Goal: Task Accomplishment & Management: Use online tool/utility

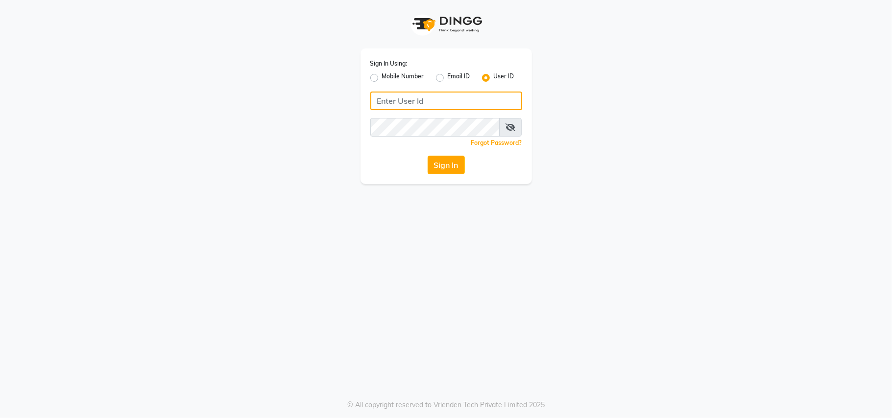
click at [473, 98] on input "Username" at bounding box center [446, 101] width 152 height 19
type input "ravi salon"
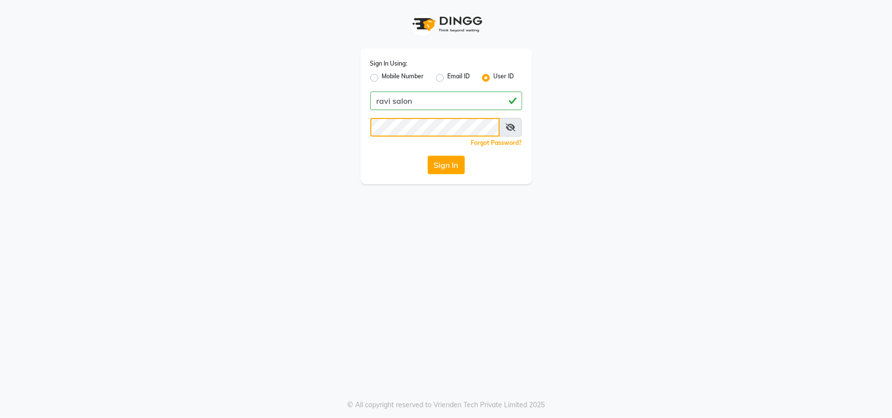
click at [428, 156] on button "Sign In" at bounding box center [446, 165] width 37 height 19
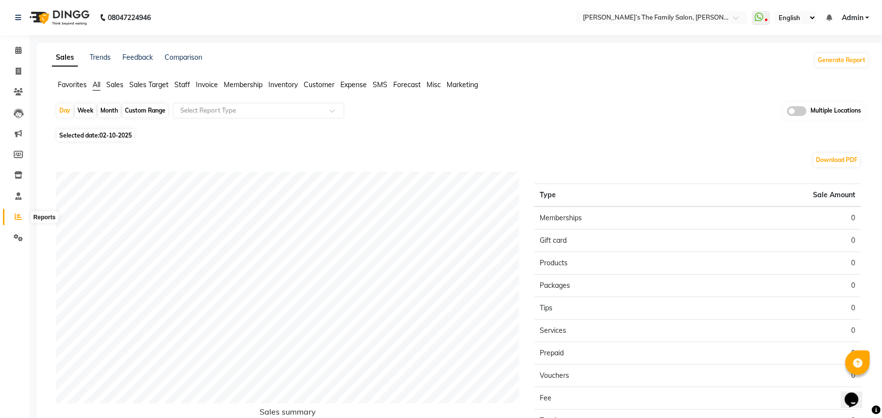
click at [17, 217] on icon at bounding box center [18, 216] width 7 height 7
click at [16, 218] on icon at bounding box center [18, 216] width 7 height 7
click at [198, 88] on span "Invoice" at bounding box center [207, 84] width 22 height 9
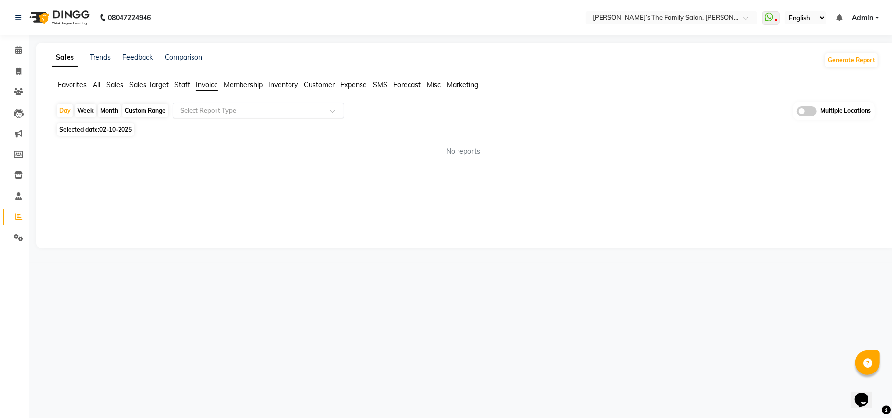
click at [224, 109] on input "text" at bounding box center [248, 111] width 141 height 10
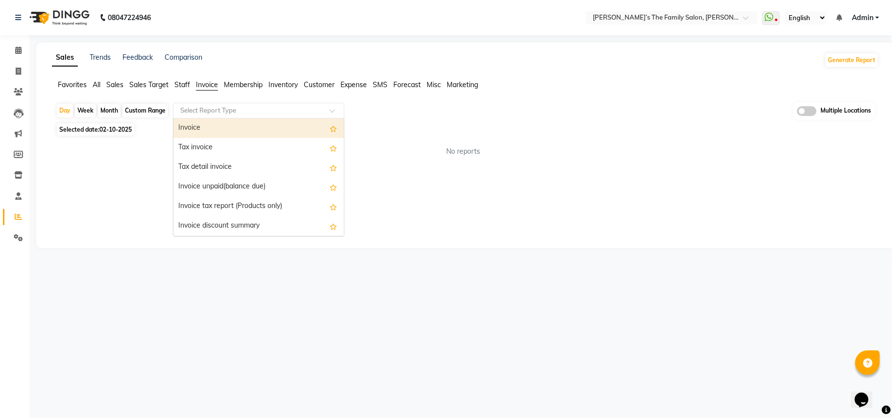
click at [222, 128] on div "Invoice" at bounding box center [258, 129] width 170 height 20
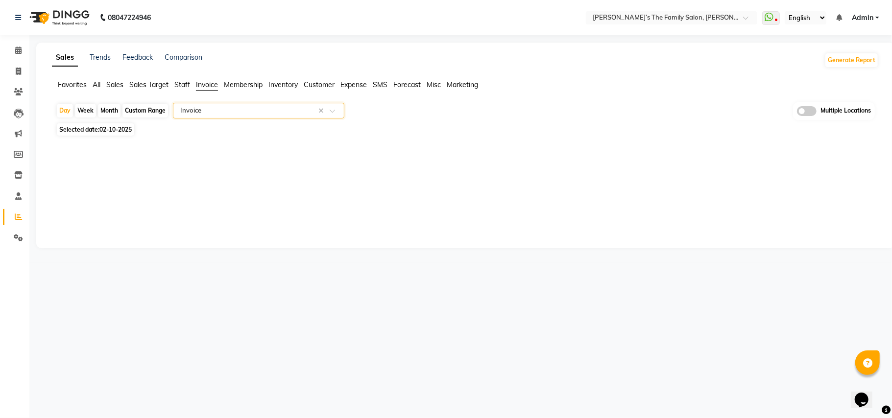
click at [113, 128] on span "02-10-2025" at bounding box center [115, 129] width 32 height 7
select select "10"
select select "2025"
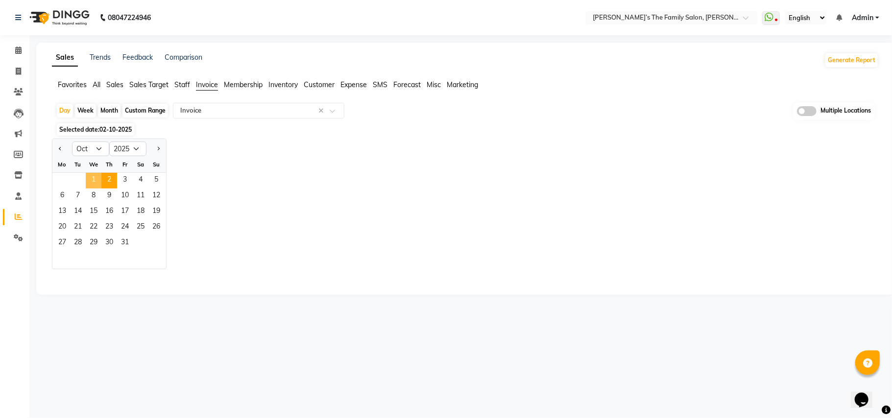
click at [88, 185] on span "1" at bounding box center [94, 181] width 16 height 16
select select "full_report"
select select "csv"
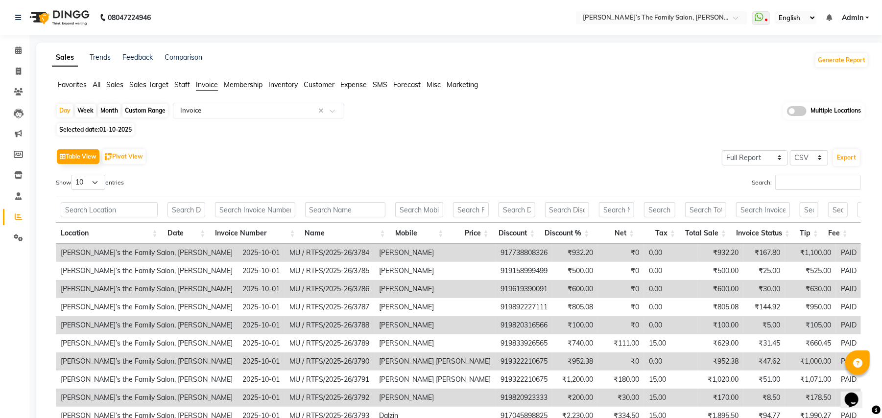
click at [802, 114] on span at bounding box center [797, 111] width 20 height 10
click at [787, 113] on input "checkbox" at bounding box center [787, 113] width 0 height 0
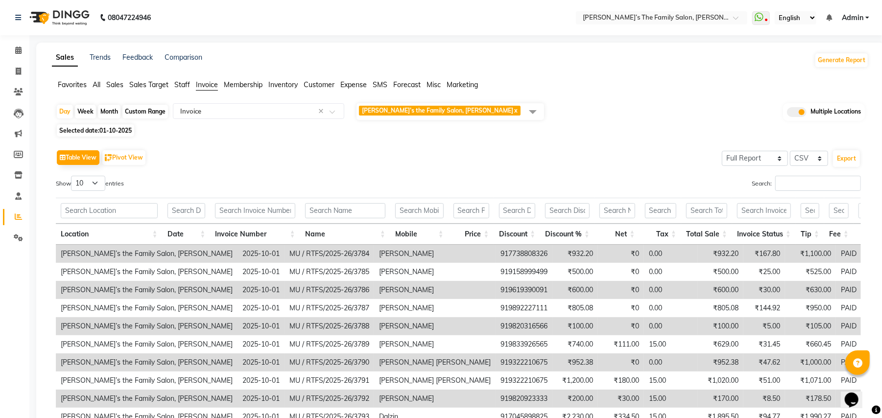
click at [606, 145] on div "Table View Pivot View Select Full Report Filtered Report Select CSV PDF Export …" at bounding box center [458, 308] width 821 height 336
click at [260, 116] on div "Select Report Type × Invoice ×" at bounding box center [258, 111] width 171 height 16
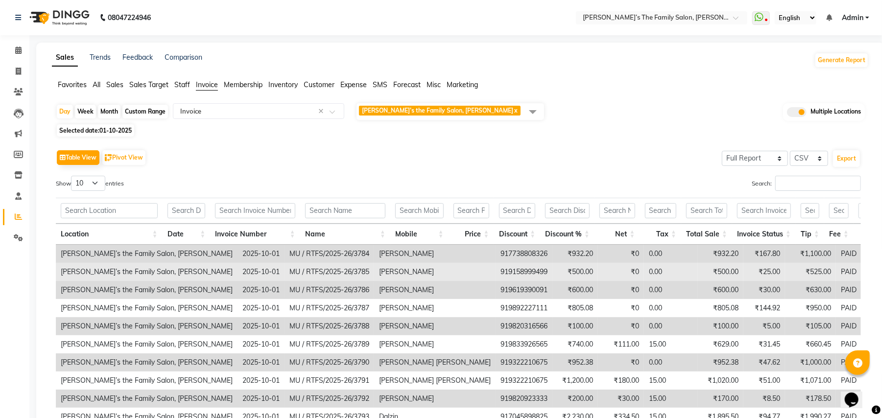
click at [374, 271] on td "[PERSON_NAME]" at bounding box center [435, 272] width 122 height 18
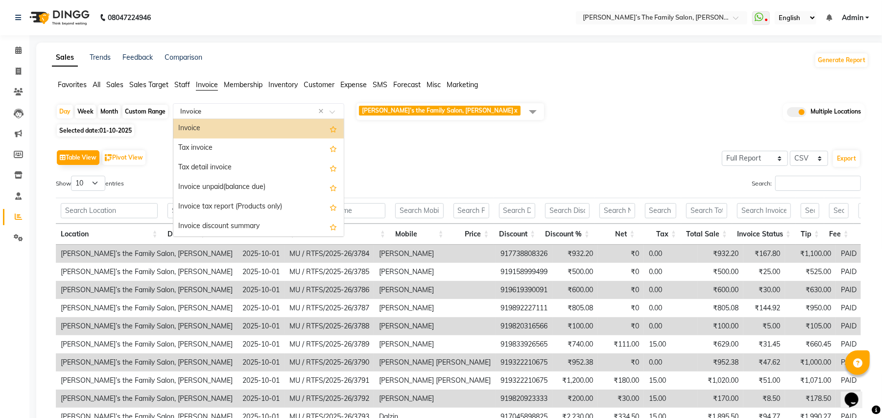
click at [287, 112] on input "text" at bounding box center [248, 111] width 141 height 10
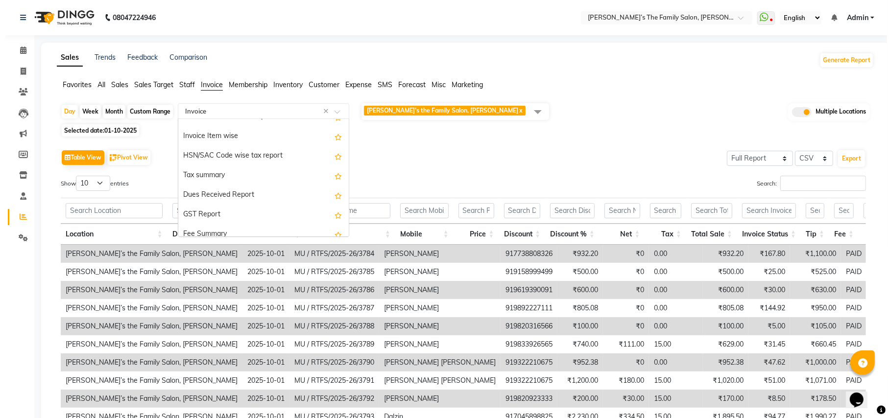
scroll to position [130, 0]
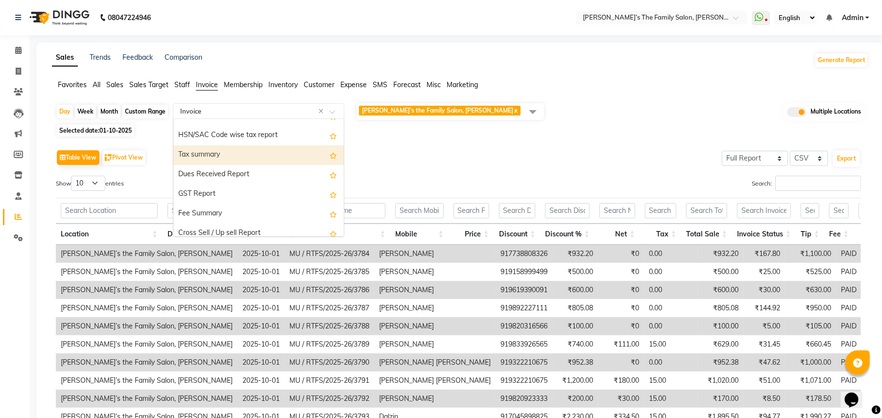
click at [273, 153] on div "Tax summary" at bounding box center [258, 156] width 170 height 20
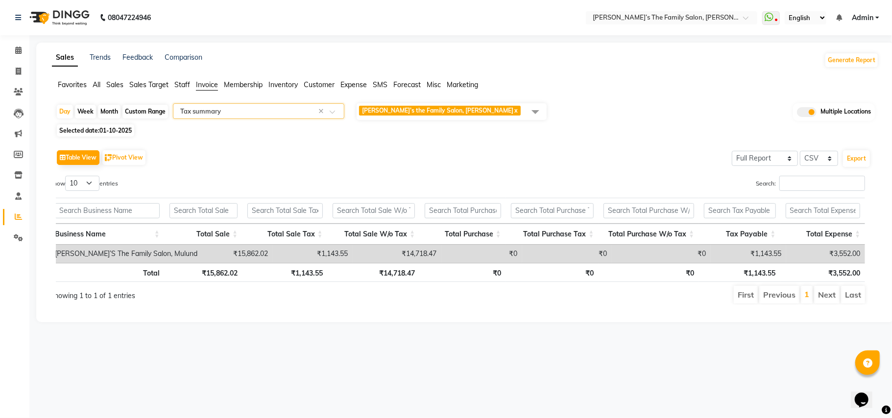
scroll to position [0, 0]
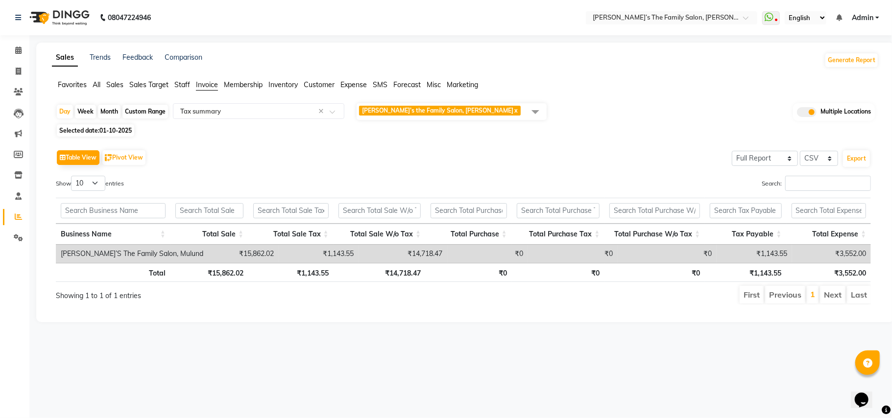
click at [890, 81] on div "Sales Trends Feedback Comparison Generate Report Favorites All Sales Sales Targ…" at bounding box center [465, 183] width 858 height 280
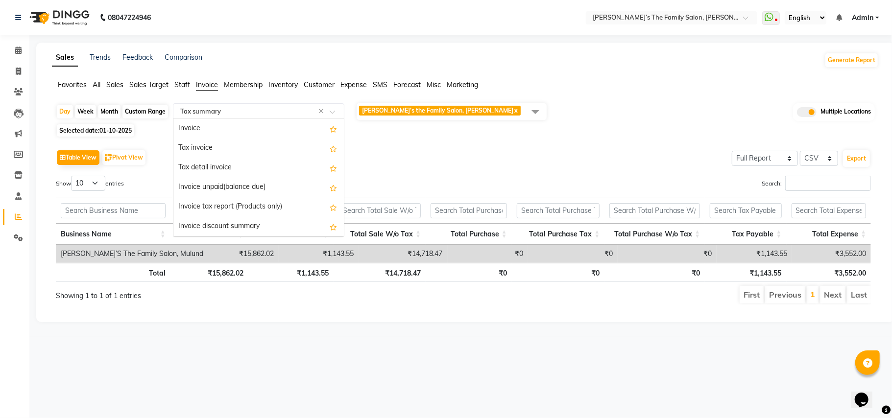
click at [274, 111] on input "text" at bounding box center [248, 111] width 141 height 10
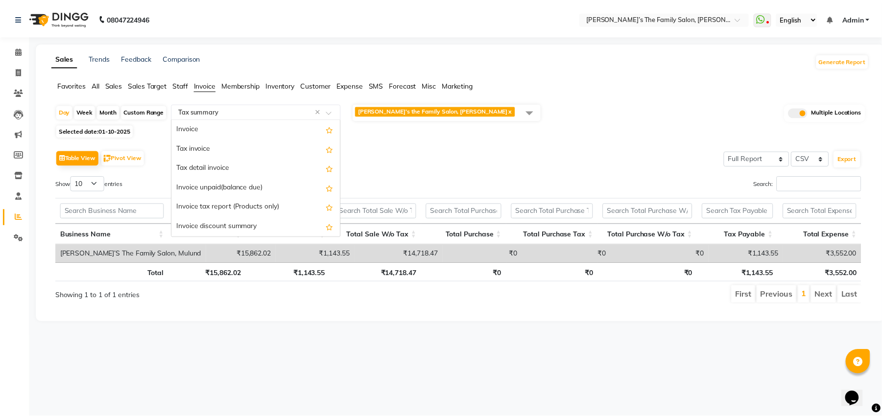
scroll to position [157, 0]
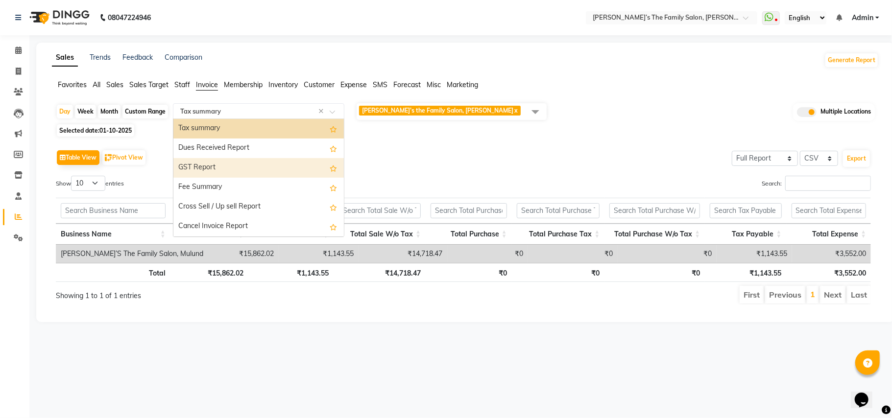
click at [263, 170] on div "GST Report" at bounding box center [258, 168] width 170 height 20
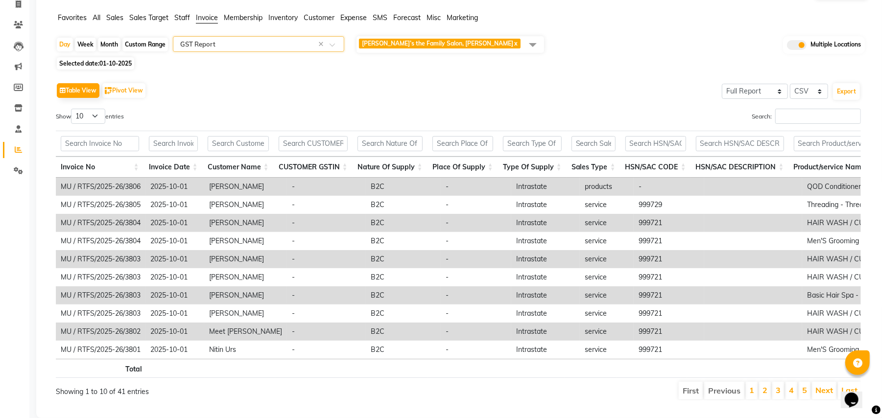
scroll to position [69, 0]
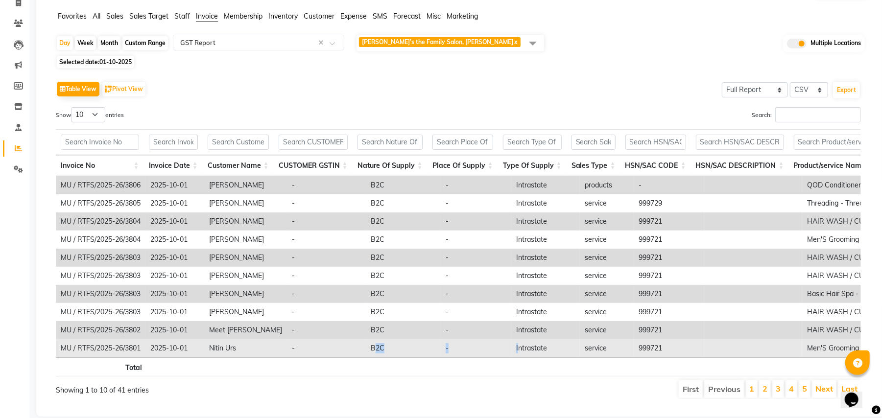
drag, startPoint x: 430, startPoint y: 351, endPoint x: 504, endPoint y: 350, distance: 73.5
click at [504, 350] on tr "MU / RTFS/2025-26/3801 [DATE] Nitin Urs - B2C - Intrastate service 999721 Men'S…" at bounding box center [858, 349] width 1604 height 18
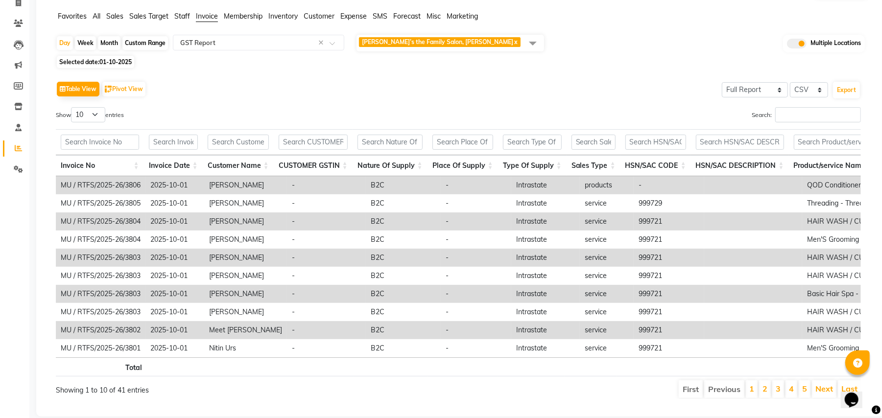
click at [360, 377] on th at bounding box center [391, 367] width 74 height 19
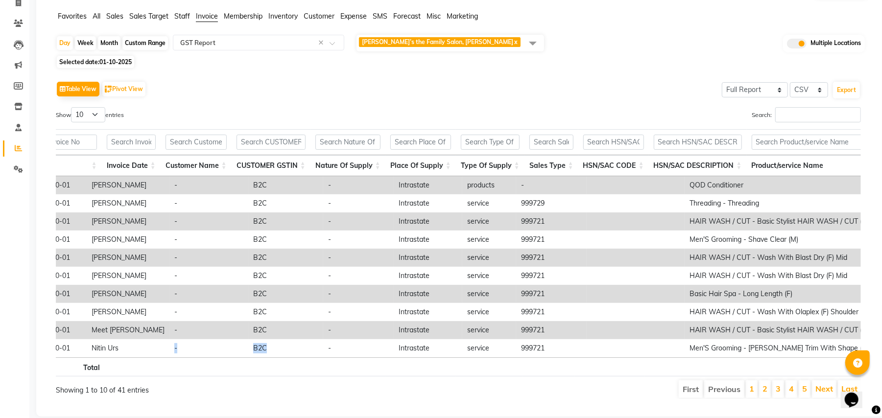
scroll to position [0, 0]
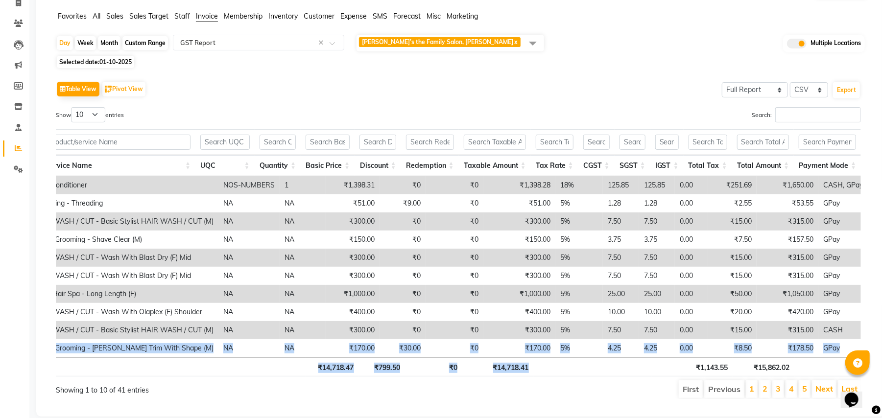
drag, startPoint x: 240, startPoint y: 359, endPoint x: 662, endPoint y: 371, distance: 422.5
click at [662, 371] on div "Invoice No Invoice Date Customer Name CUSTOMER GSTIN Nature Of Supply Place Of …" at bounding box center [458, 252] width 805 height 253
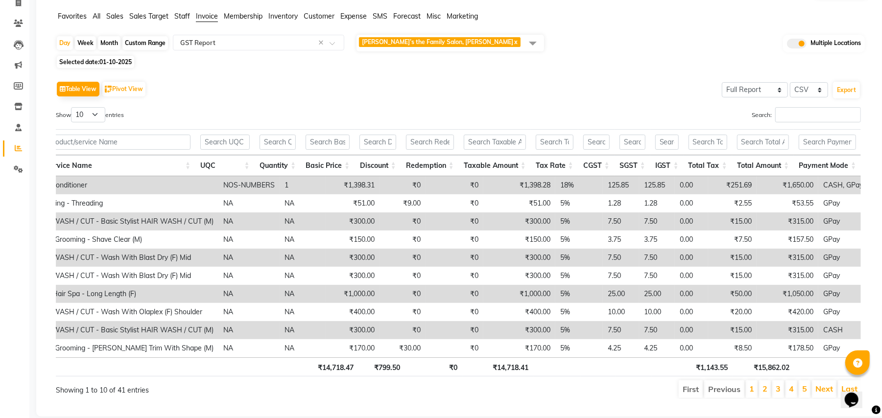
click at [494, 99] on div "Table View Pivot View Select Full Report Filtered Report Select CSV PDF Export" at bounding box center [458, 89] width 805 height 21
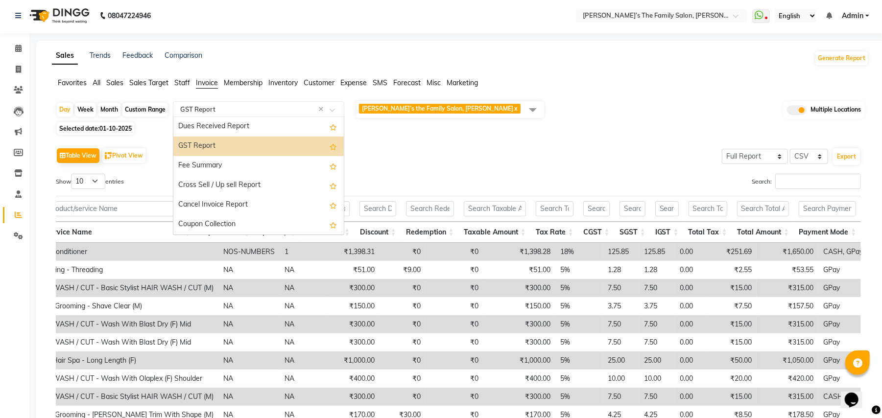
click at [264, 108] on input "text" at bounding box center [248, 109] width 141 height 10
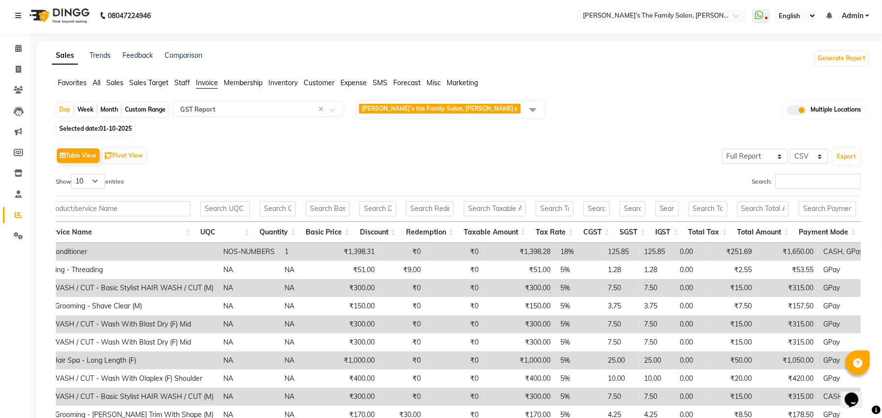
click at [406, 147] on div "Table View Pivot View Select Full Report Filtered Report Select CSV PDF Export" at bounding box center [458, 156] width 805 height 21
click at [479, 112] on span "[PERSON_NAME]’s the Family Salon, Mulund x" at bounding box center [451, 109] width 188 height 17
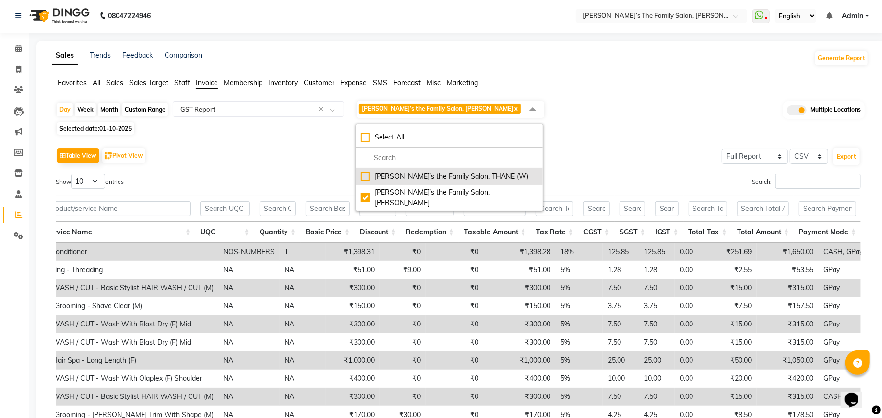
click at [405, 177] on div "[PERSON_NAME]’s the Family Salon, THANE (W)" at bounding box center [449, 176] width 177 height 10
checkbox input "true"
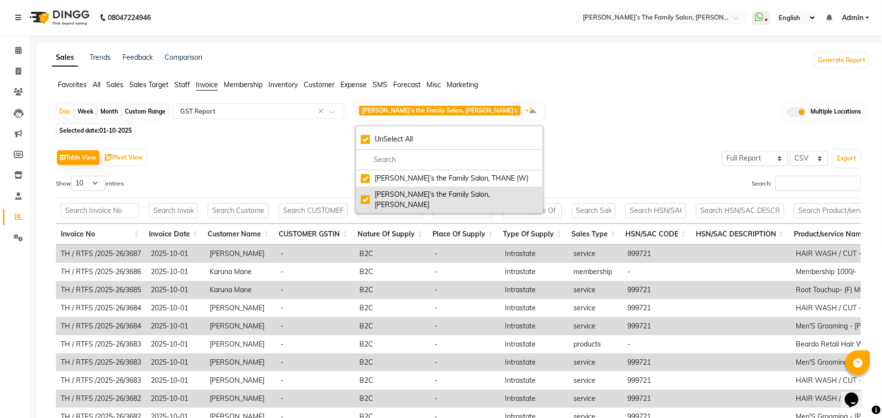
click at [411, 197] on div "[PERSON_NAME]’s the Family Salon, [PERSON_NAME]" at bounding box center [449, 200] width 177 height 21
checkbox input "false"
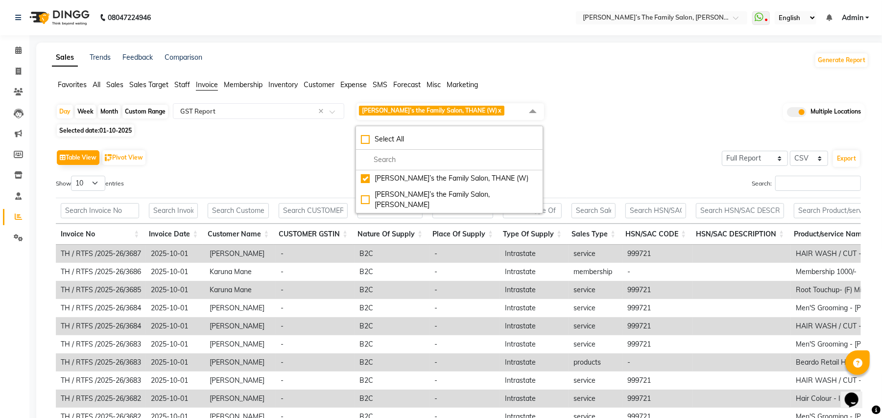
click at [245, 171] on div "Table View Pivot View Select Full Report Filtered Report Select CSV PDF Export …" at bounding box center [458, 307] width 805 height 320
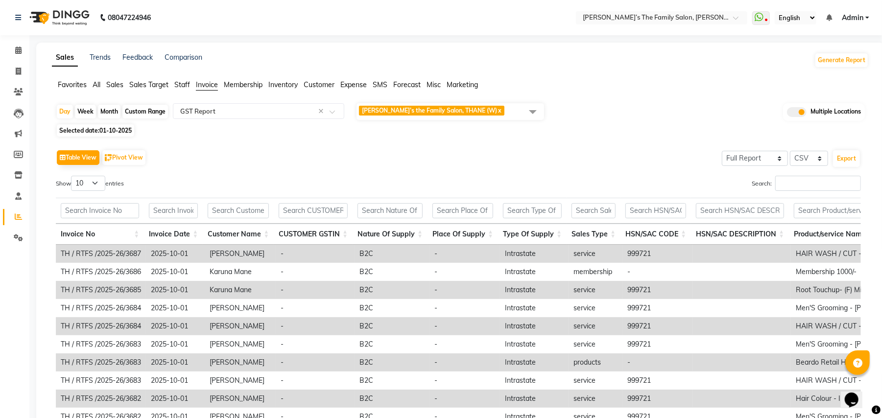
click at [135, 114] on div "Custom Range" at bounding box center [145, 112] width 46 height 14
select select "10"
select select "2025"
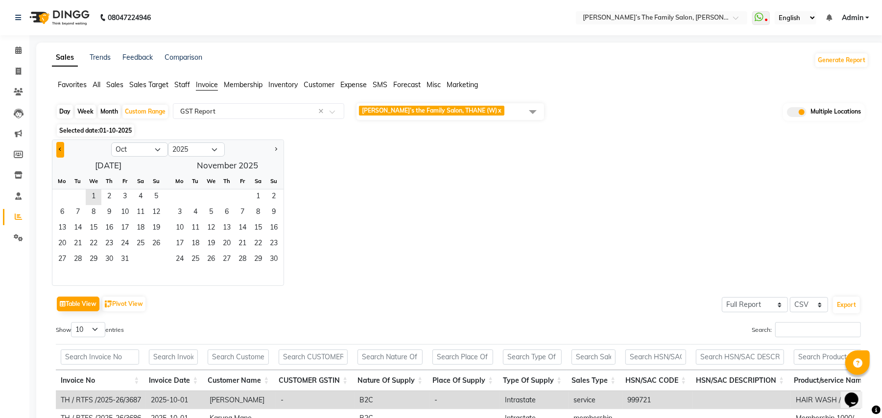
click at [59, 150] on span "Previous month" at bounding box center [60, 148] width 3 height 3
select select "9"
click at [64, 197] on span "1" at bounding box center [62, 198] width 16 height 16
click at [71, 261] on span "30" at bounding box center [78, 260] width 16 height 16
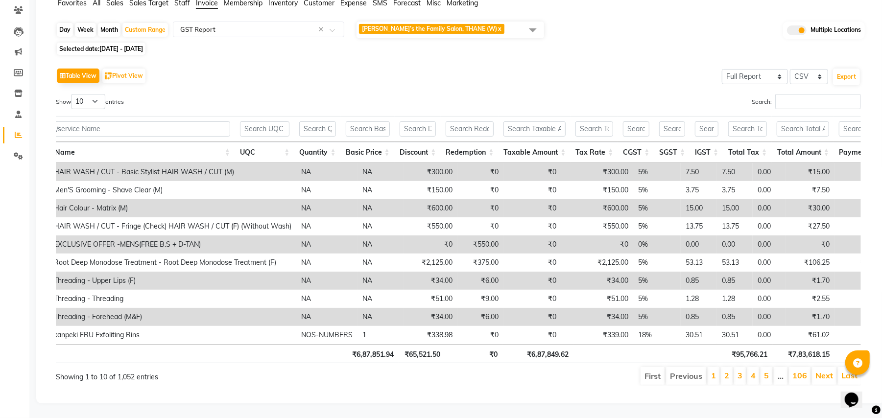
scroll to position [0, 832]
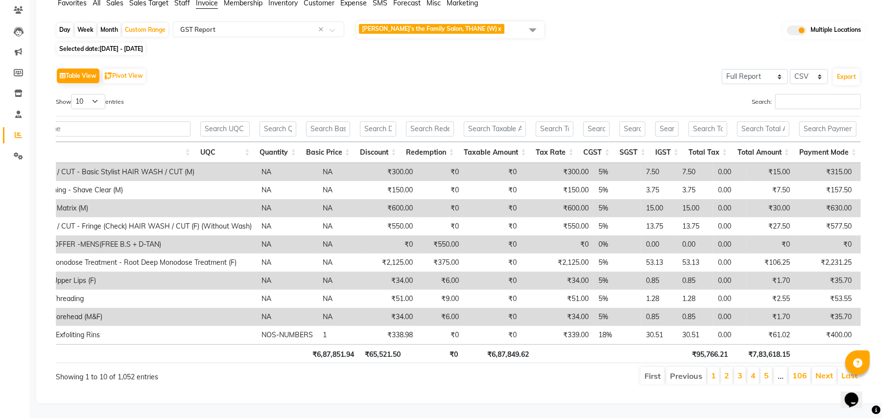
click at [722, 367] on li "2" at bounding box center [727, 376] width 12 height 18
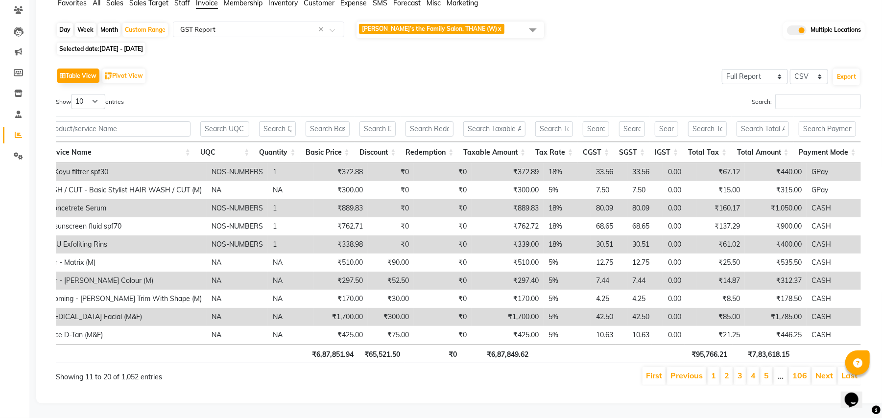
scroll to position [0, 775]
click at [738, 371] on link "3" at bounding box center [740, 376] width 5 height 10
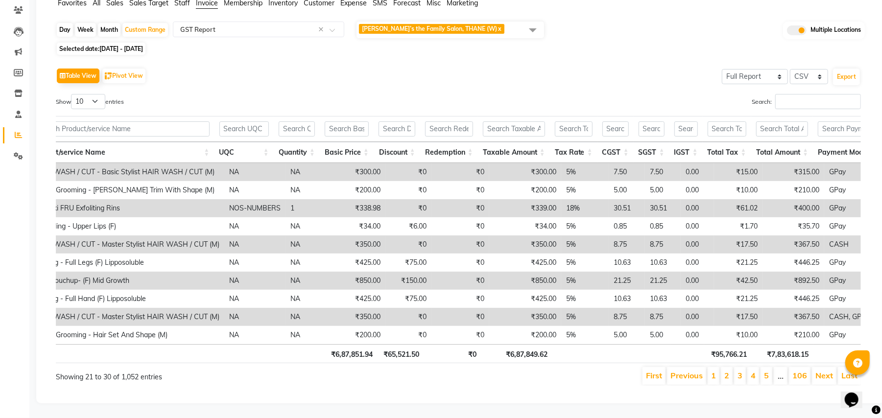
click at [758, 367] on li "4" at bounding box center [754, 376] width 12 height 18
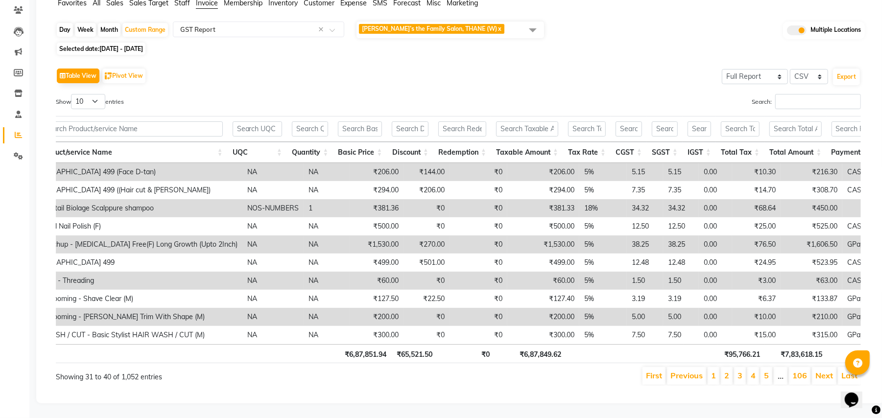
scroll to position [0, 806]
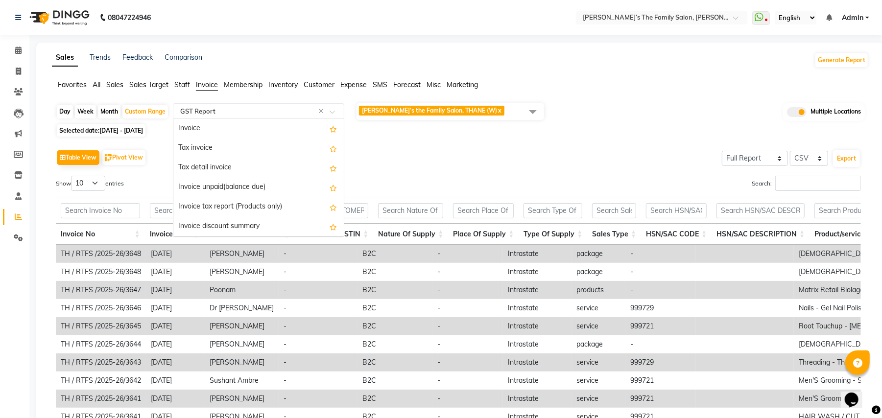
click at [245, 114] on input "text" at bounding box center [248, 111] width 141 height 10
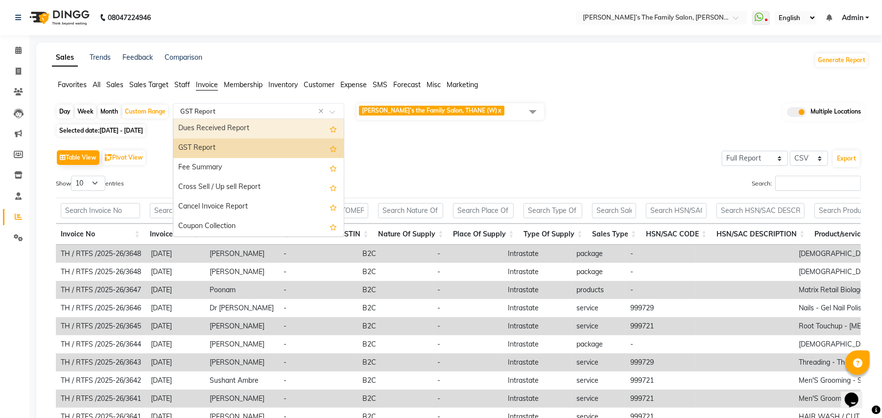
click at [273, 127] on div "Dues Received Report" at bounding box center [258, 129] width 170 height 20
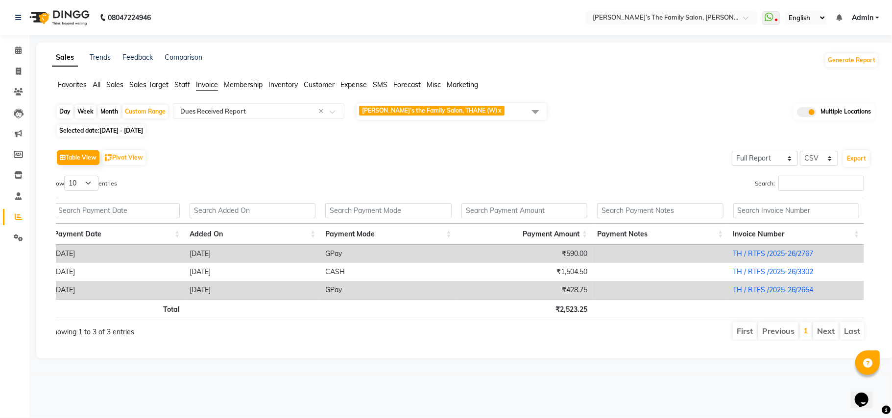
drag, startPoint x: 511, startPoint y: 343, endPoint x: 575, endPoint y: 342, distance: 64.2
click at [575, 341] on div "First Previous 1 Next Last" at bounding box center [630, 331] width 484 height 20
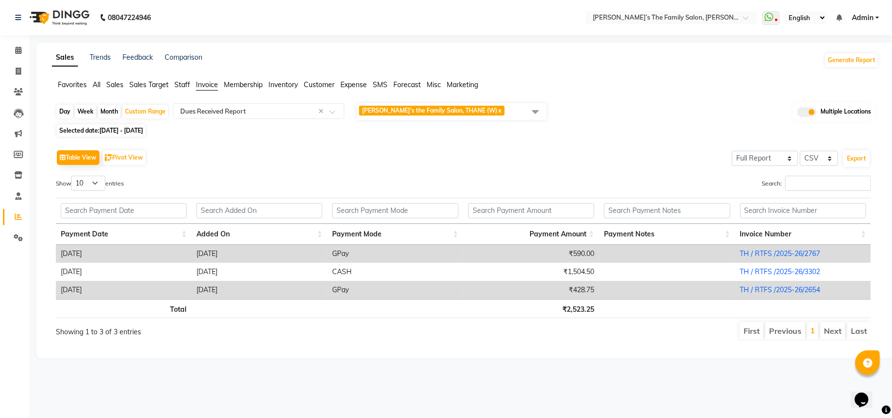
click at [206, 87] on span "Invoice" at bounding box center [207, 84] width 22 height 9
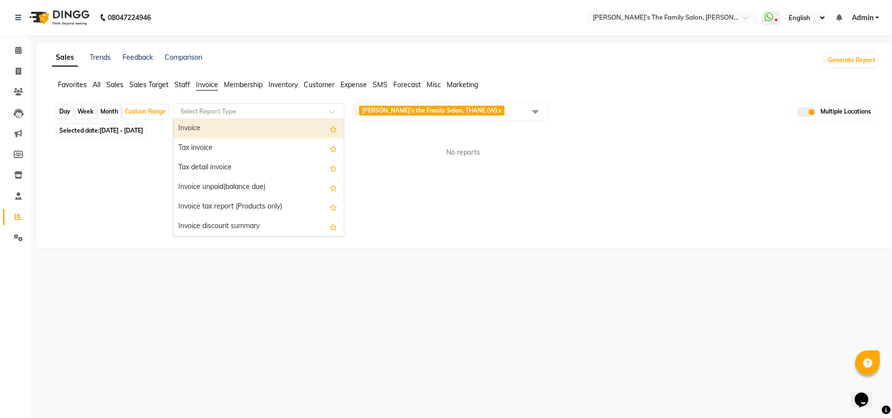
click at [220, 113] on input "text" at bounding box center [248, 111] width 141 height 10
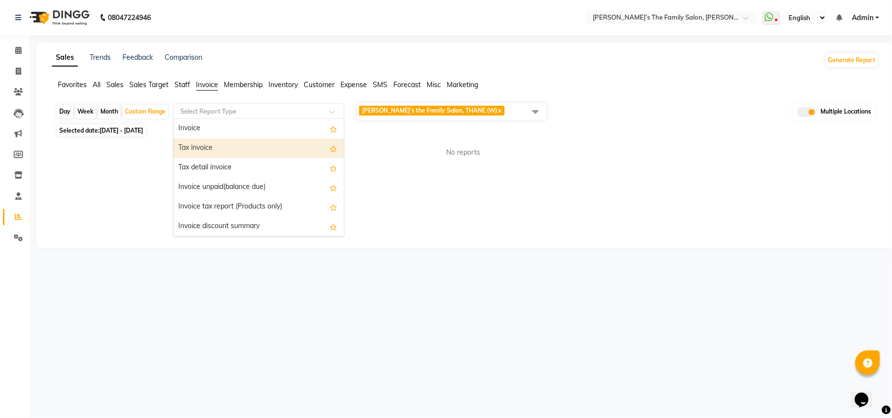
click at [221, 146] on div "Tax invoice" at bounding box center [258, 149] width 170 height 20
select select "full_report"
select select "csv"
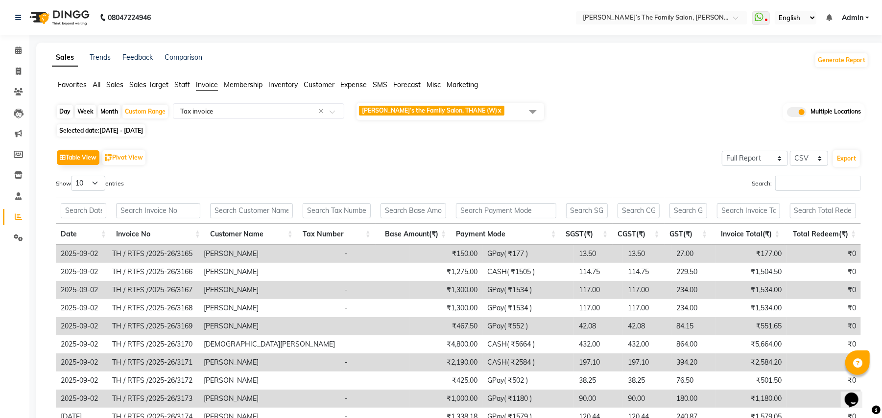
click at [510, 110] on span "[PERSON_NAME]’s the Family Salon, THANE (W) x" at bounding box center [451, 111] width 188 height 17
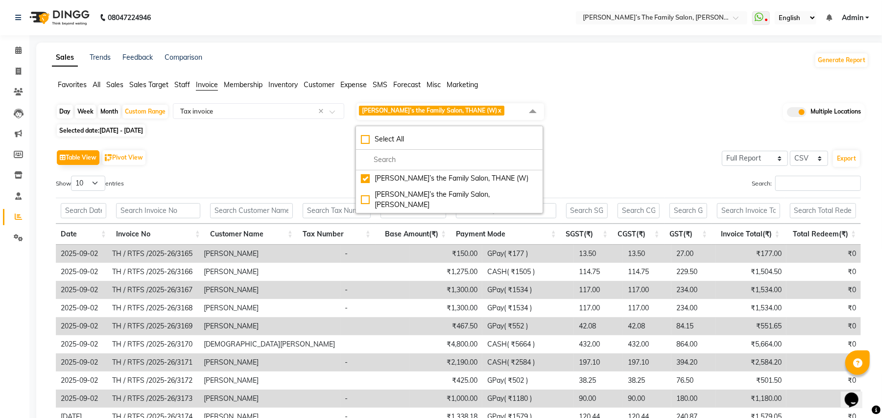
click at [648, 161] on div "Table View Pivot View Select Full Report Filtered Report Select CSV PDF Export" at bounding box center [458, 157] width 805 height 21
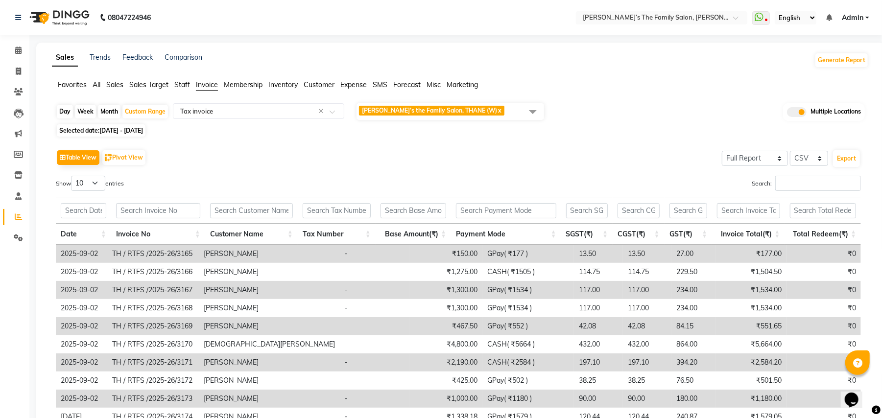
click at [104, 105] on div "Month" at bounding box center [109, 112] width 23 height 14
select select "9"
select select "2025"
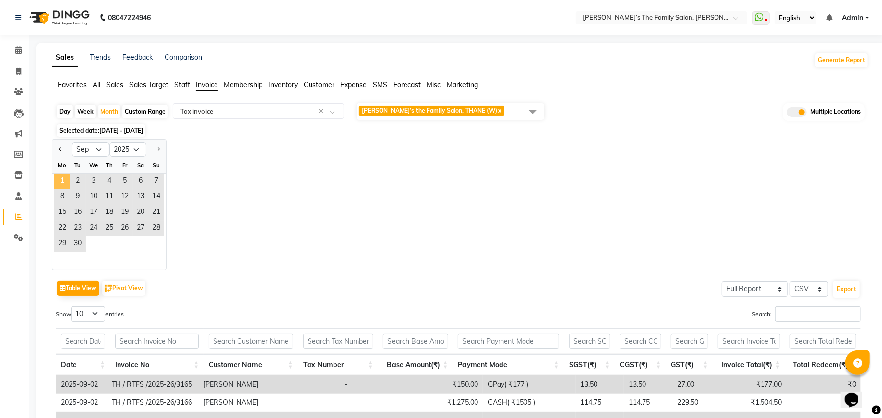
click at [55, 184] on span "1" at bounding box center [62, 182] width 16 height 16
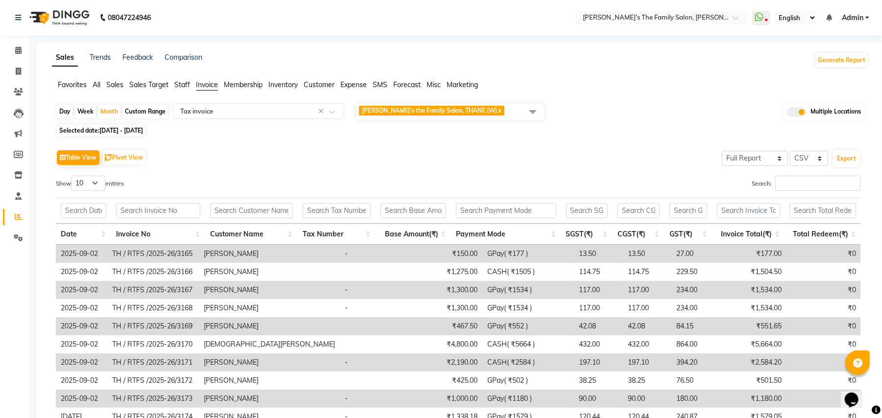
click at [241, 143] on div "Table View Pivot View Select Full Report Filtered Report Select CSV PDF Export …" at bounding box center [458, 308] width 821 height 336
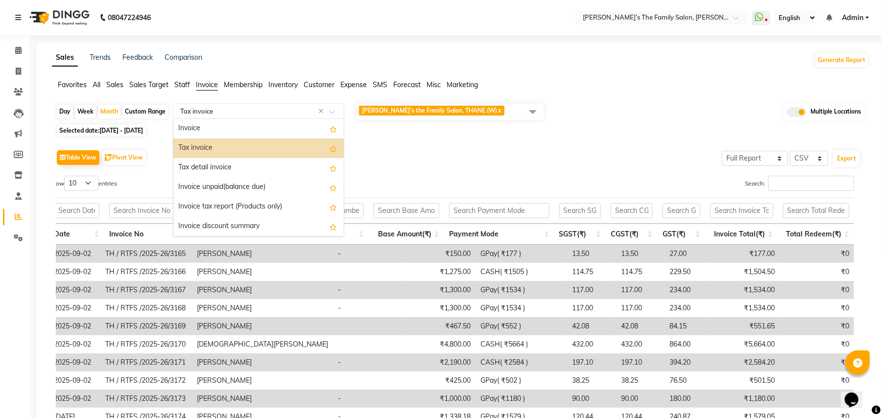
click at [222, 112] on input "text" at bounding box center [248, 111] width 141 height 10
click at [228, 173] on div "Tax detail invoice" at bounding box center [258, 168] width 170 height 20
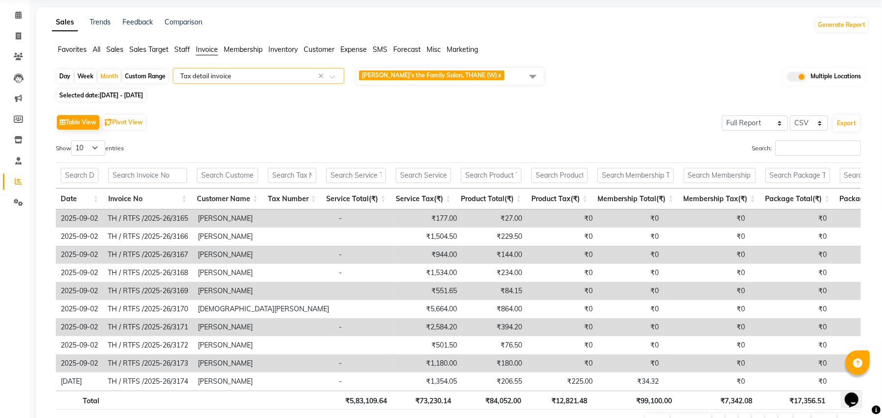
scroll to position [0, 0]
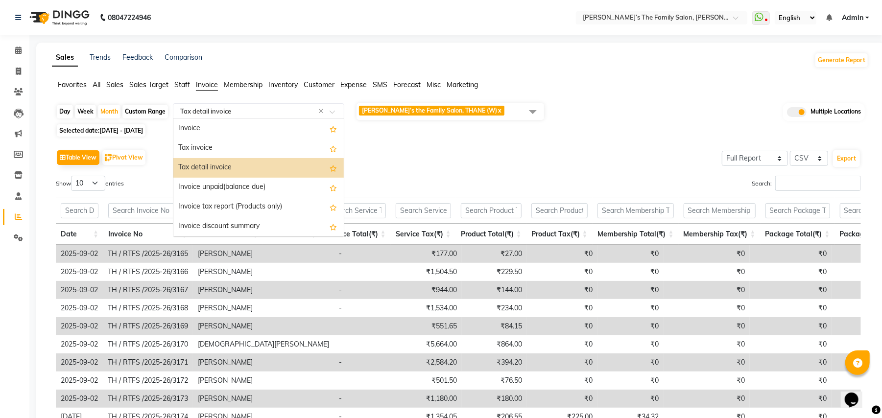
click at [290, 114] on input "text" at bounding box center [248, 111] width 141 height 10
click at [247, 131] on div "Invoice" at bounding box center [258, 129] width 170 height 20
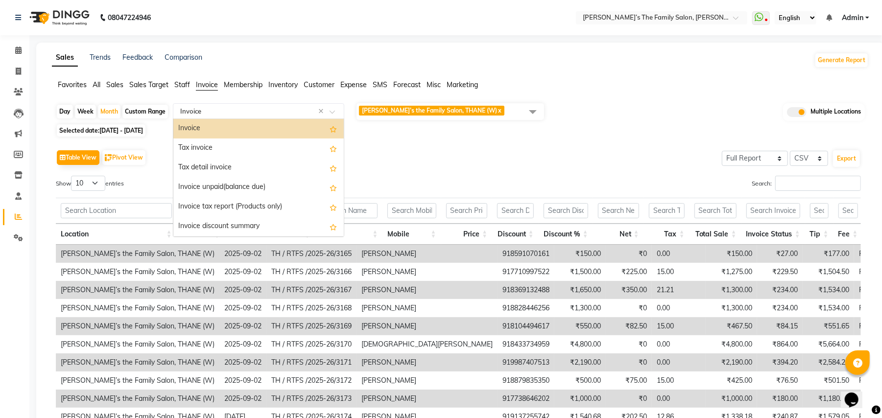
click at [246, 108] on input "text" at bounding box center [248, 111] width 141 height 10
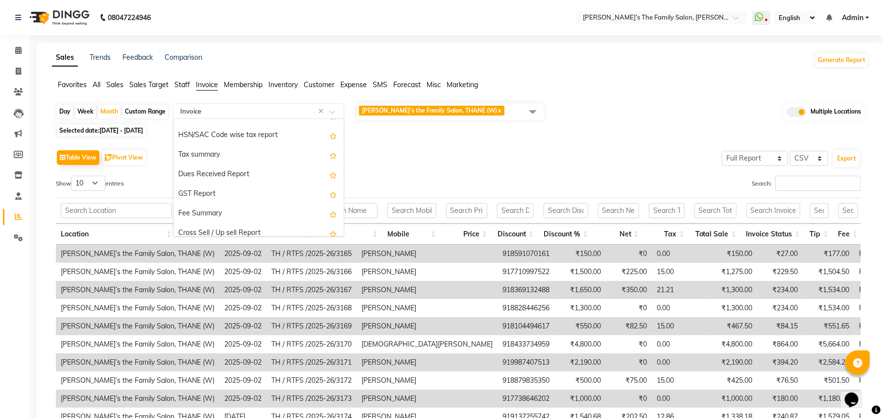
scroll to position [157, 0]
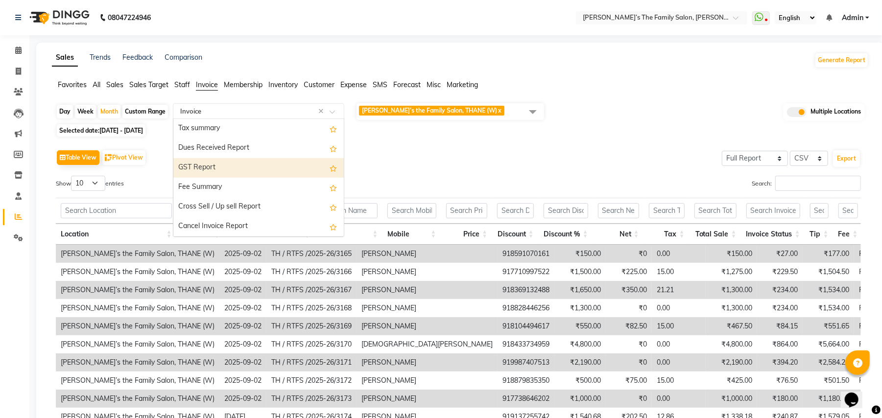
click at [277, 171] on div "GST Report" at bounding box center [258, 168] width 170 height 20
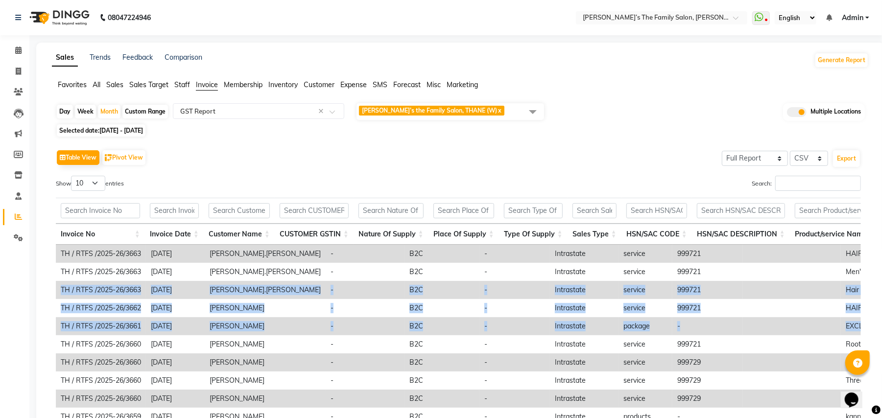
drag, startPoint x: 882, startPoint y: 269, endPoint x: 892, endPoint y: 333, distance: 64.4
click at [882, 333] on html "08047224946 Select Location × [PERSON_NAME]’s The Family Salon, [PERSON_NAME] W…" at bounding box center [441, 209] width 882 height 418
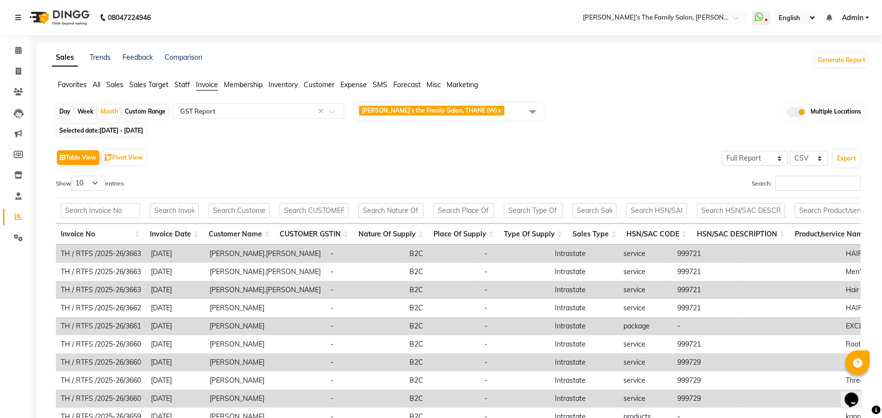
click at [687, 140] on div "Table View Pivot View Select Full Report Filtered Report Select CSV PDF Export …" at bounding box center [458, 308] width 821 height 336
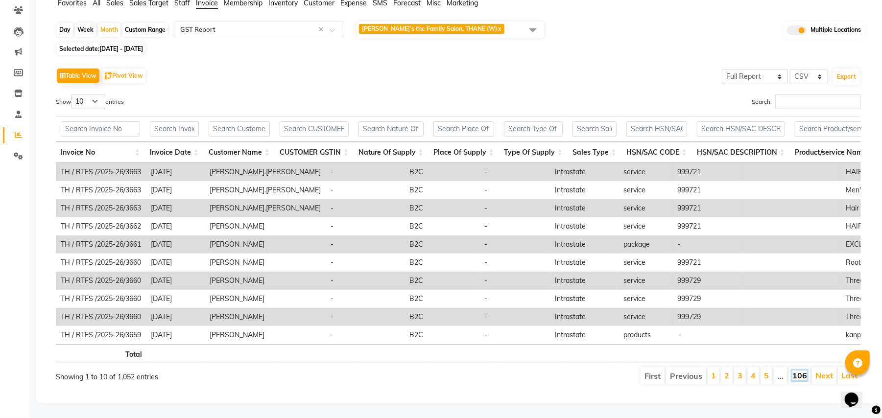
click at [799, 371] on link "106" at bounding box center [800, 376] width 15 height 10
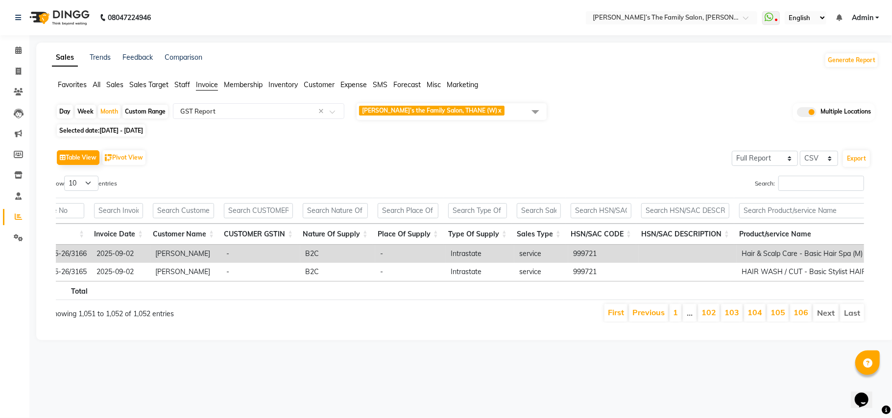
scroll to position [0, 61]
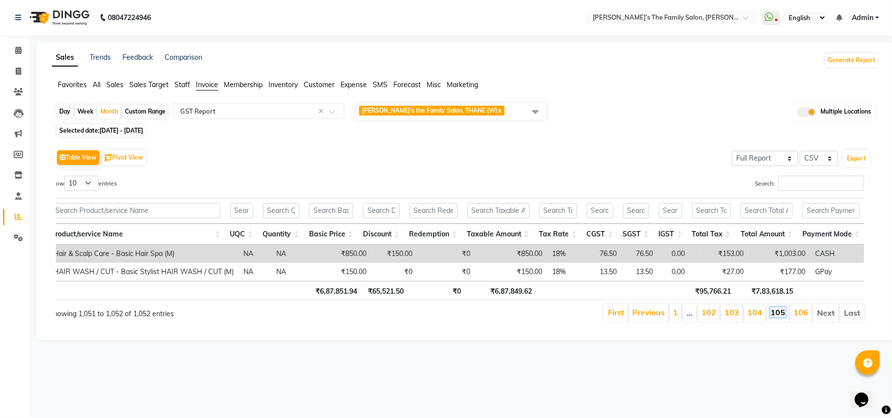
click at [778, 317] on link "105" at bounding box center [778, 313] width 15 height 10
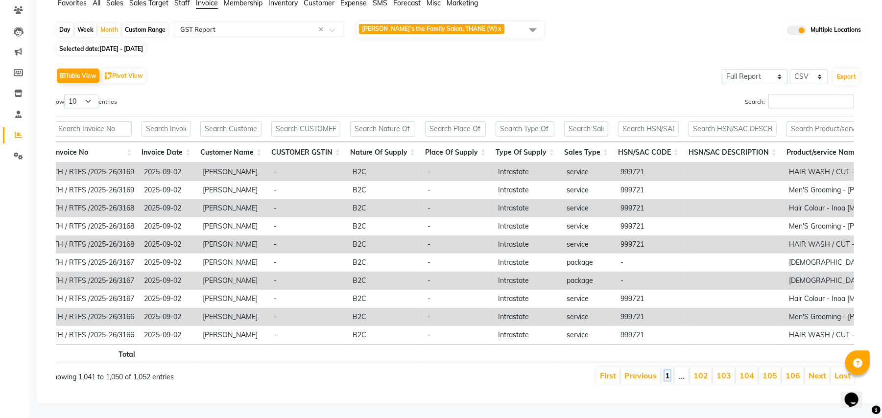
click at [668, 371] on link "1" at bounding box center [667, 376] width 5 height 10
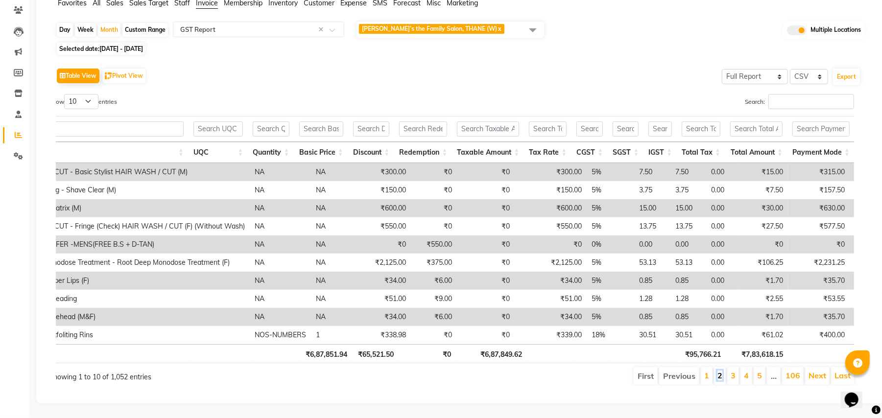
click at [718, 371] on link "2" at bounding box center [720, 376] width 5 height 10
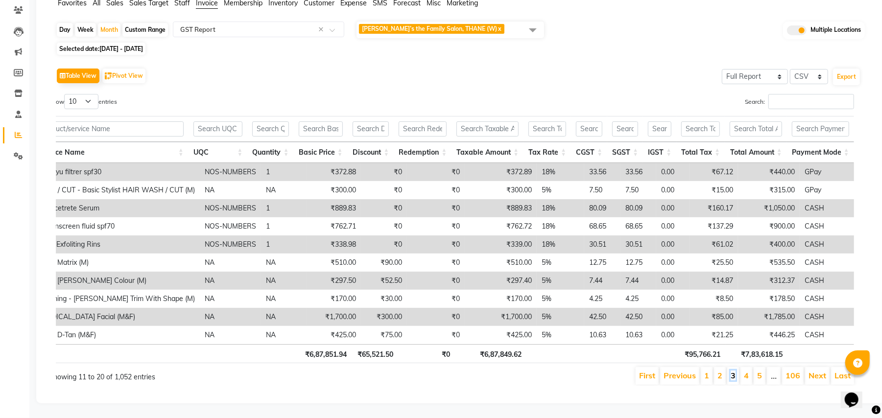
click at [734, 371] on link "3" at bounding box center [733, 376] width 5 height 10
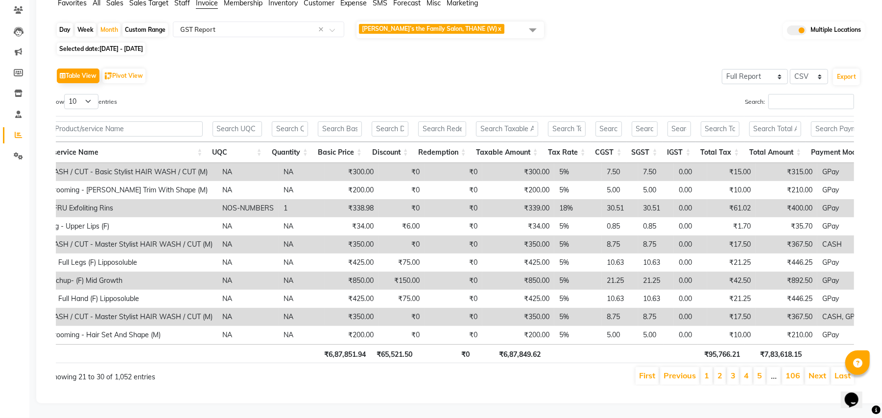
click at [745, 371] on li "4" at bounding box center [747, 376] width 12 height 18
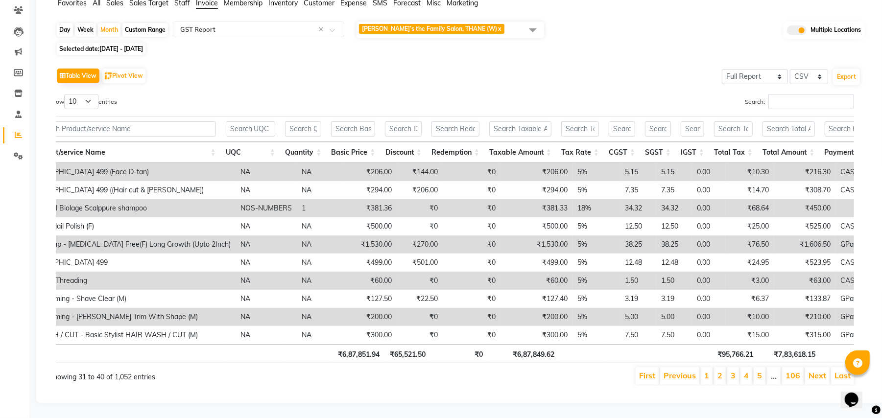
click at [760, 372] on li "5" at bounding box center [760, 376] width 12 height 18
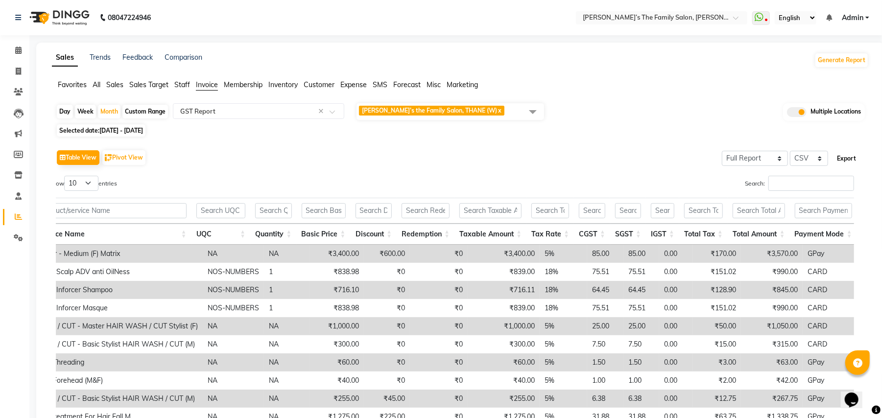
click at [847, 154] on button "Export" at bounding box center [846, 158] width 27 height 17
click at [504, 111] on span "[PERSON_NAME]’s the Family Salon, THANE (W) x" at bounding box center [451, 111] width 188 height 17
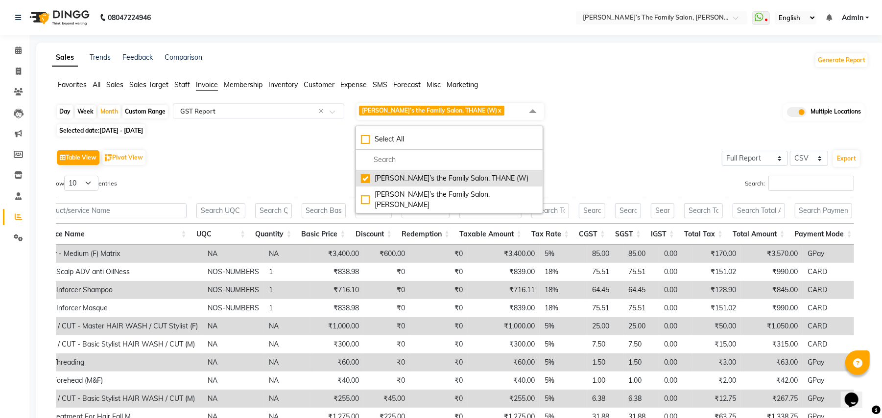
click at [454, 173] on li "[PERSON_NAME]’s the Family Salon, THANE (W)" at bounding box center [449, 178] width 187 height 16
checkbox input "false"
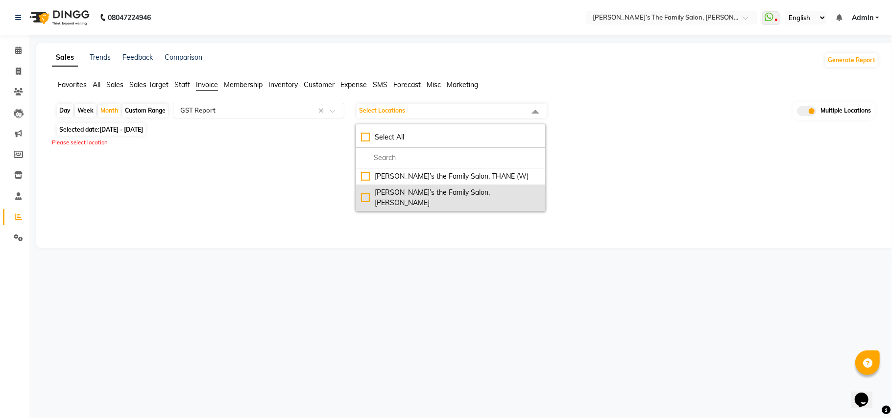
click at [448, 196] on div "[PERSON_NAME]’s the Family Salon, [PERSON_NAME]" at bounding box center [450, 198] width 179 height 21
checkbox input "true"
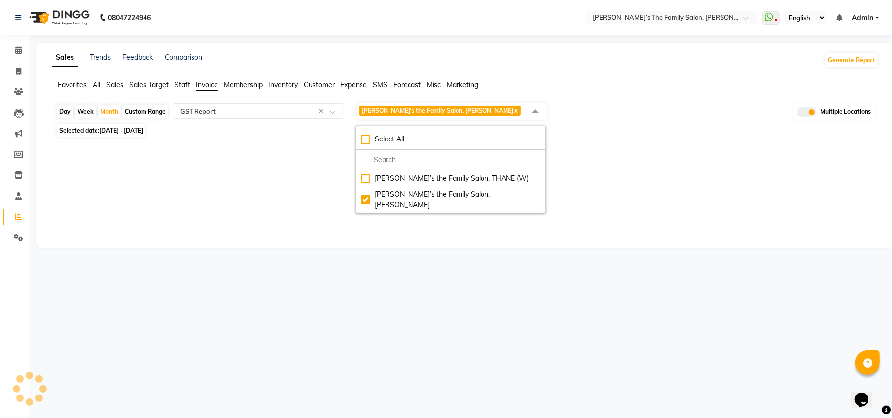
select select "full_report"
select select "csv"
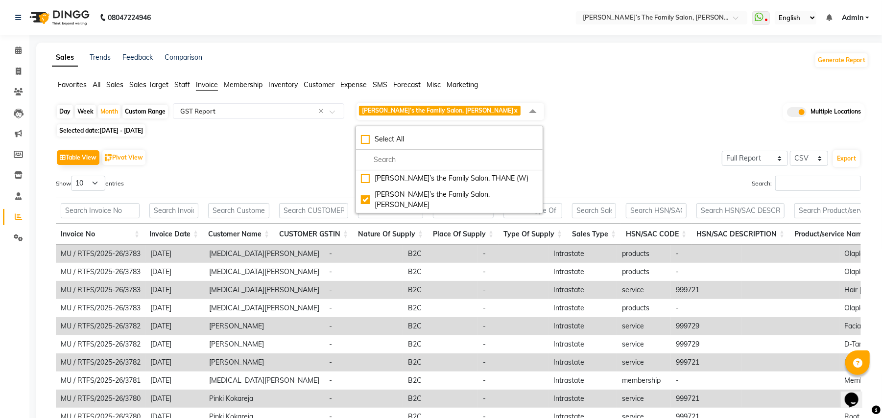
click at [645, 151] on div "Table View Pivot View Select Full Report Filtered Report Select CSV PDF Export" at bounding box center [458, 157] width 805 height 21
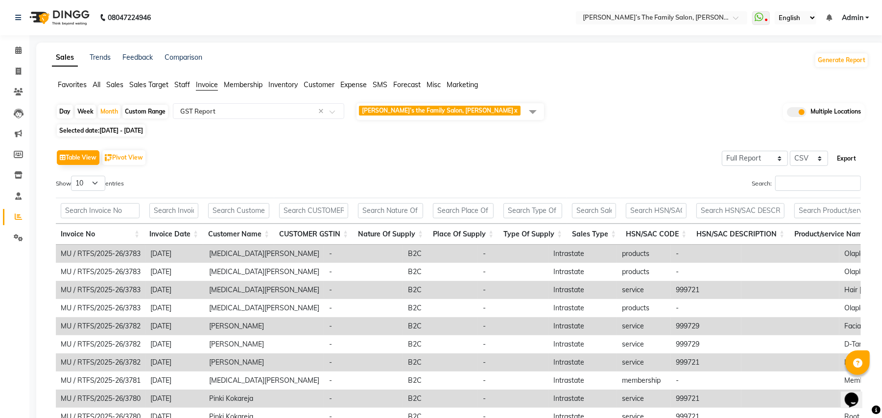
click at [843, 161] on button "Export" at bounding box center [846, 158] width 27 height 17
click at [584, 117] on div "Day Week Month Custom Range Select Report Type × GST Report × [PERSON_NAME]’s t…" at bounding box center [460, 111] width 809 height 19
click at [850, 14] on span "Admin" at bounding box center [853, 18] width 22 height 10
click at [821, 66] on link "Sign out" at bounding box center [820, 67] width 90 height 15
